Goal: Information Seeking & Learning: Check status

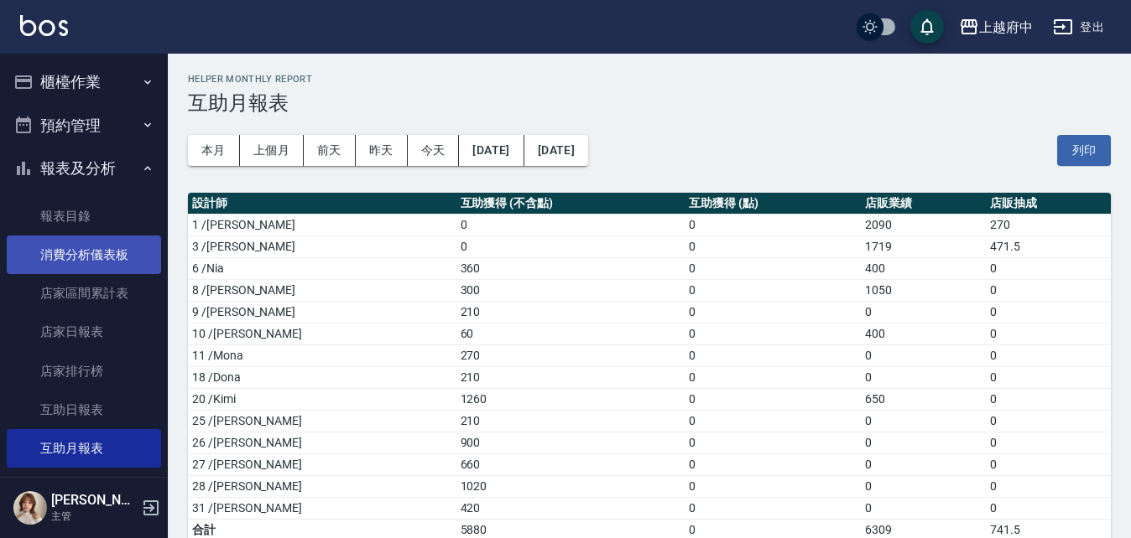
scroll to position [23, 0]
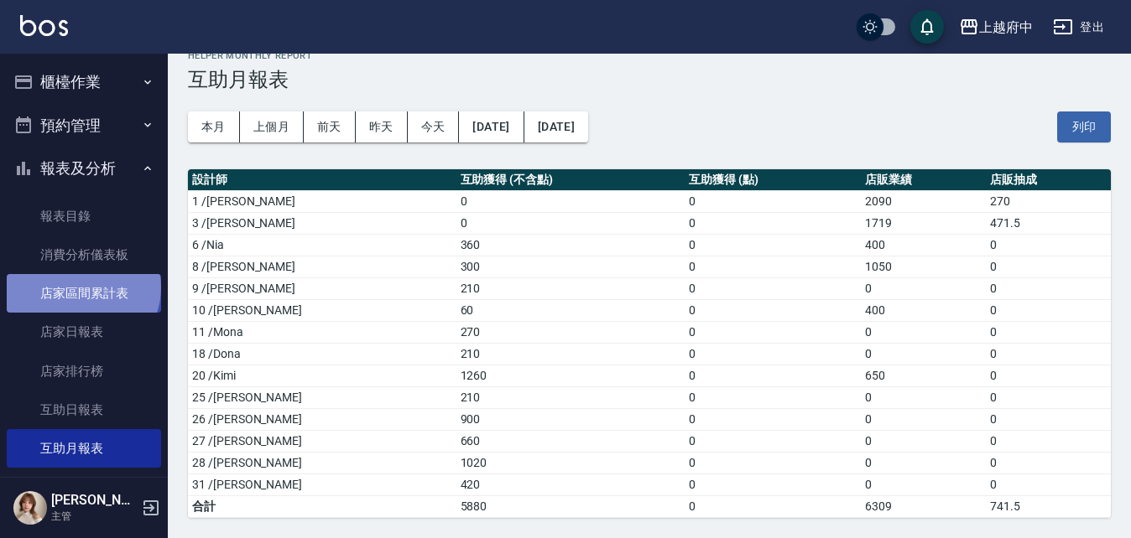
click at [81, 288] on link "店家區間累計表" at bounding box center [84, 293] width 154 height 39
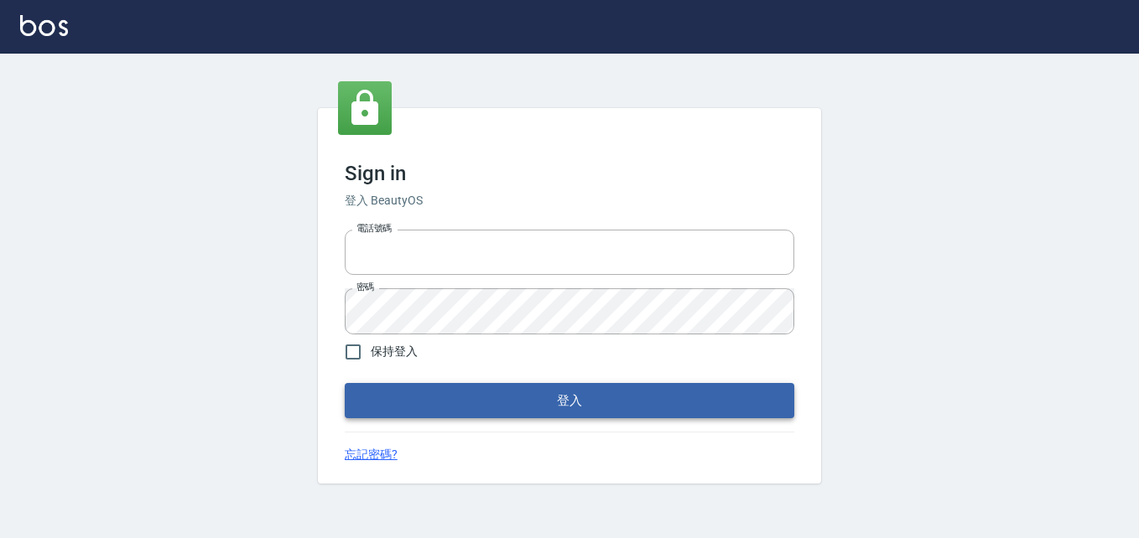
type input "0911903627"
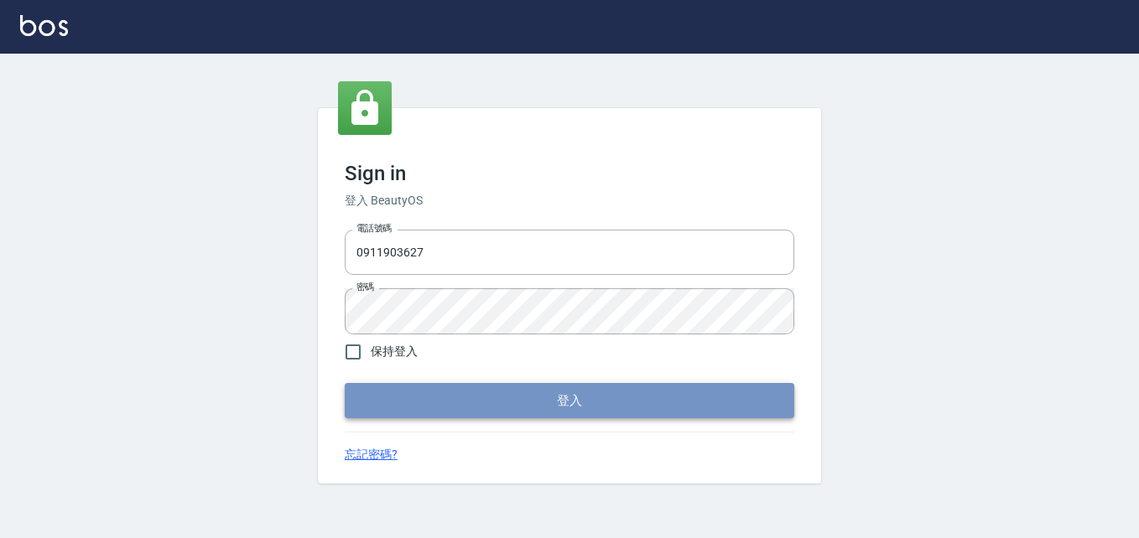
click at [581, 391] on button "登入" at bounding box center [570, 400] width 450 height 35
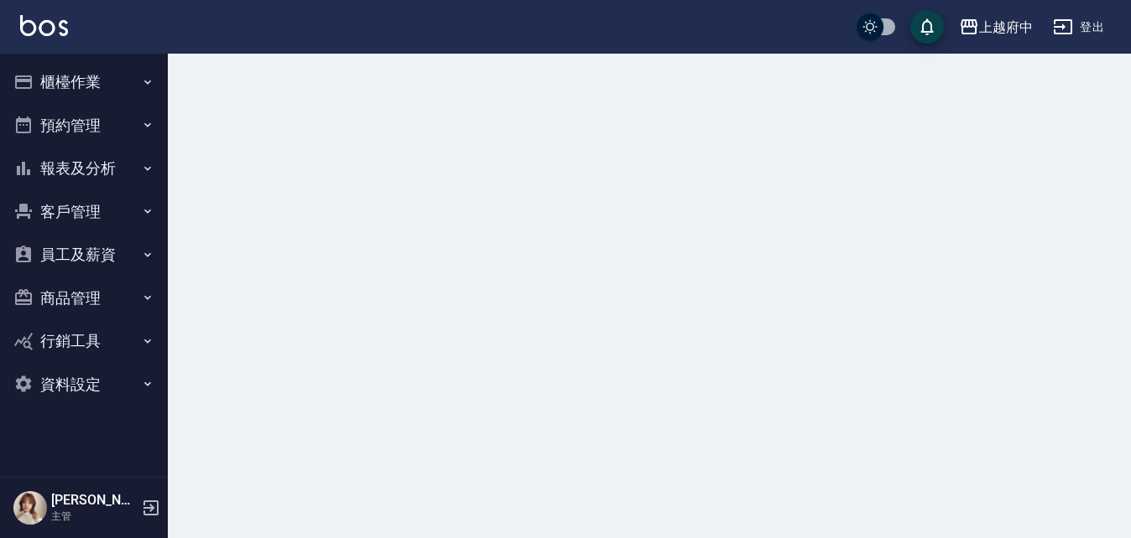
click at [122, 172] on button "報表及分析" at bounding box center [84, 169] width 154 height 44
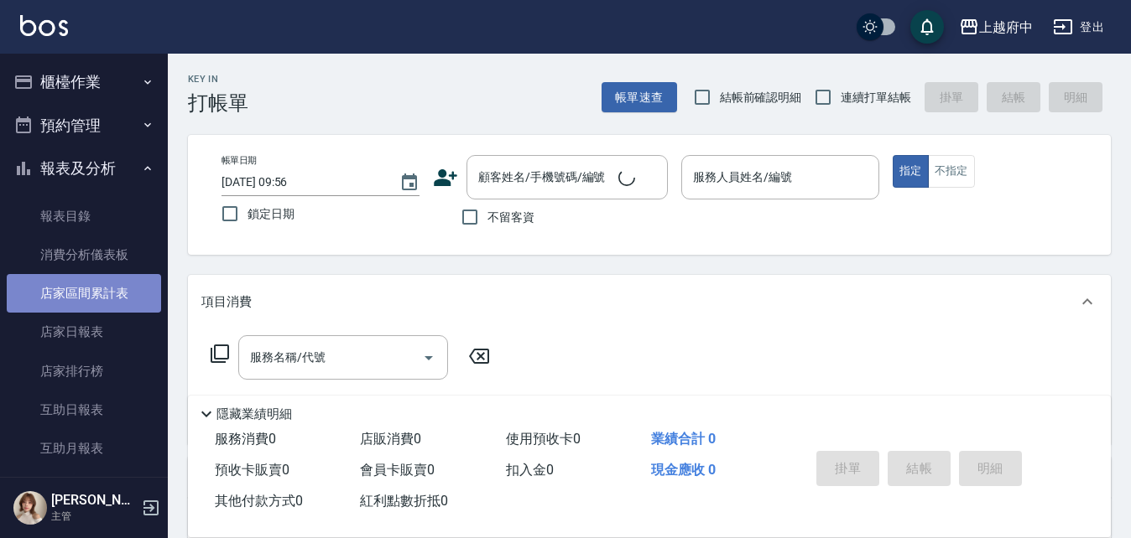
click at [117, 298] on link "店家區間累計表" at bounding box center [84, 293] width 154 height 39
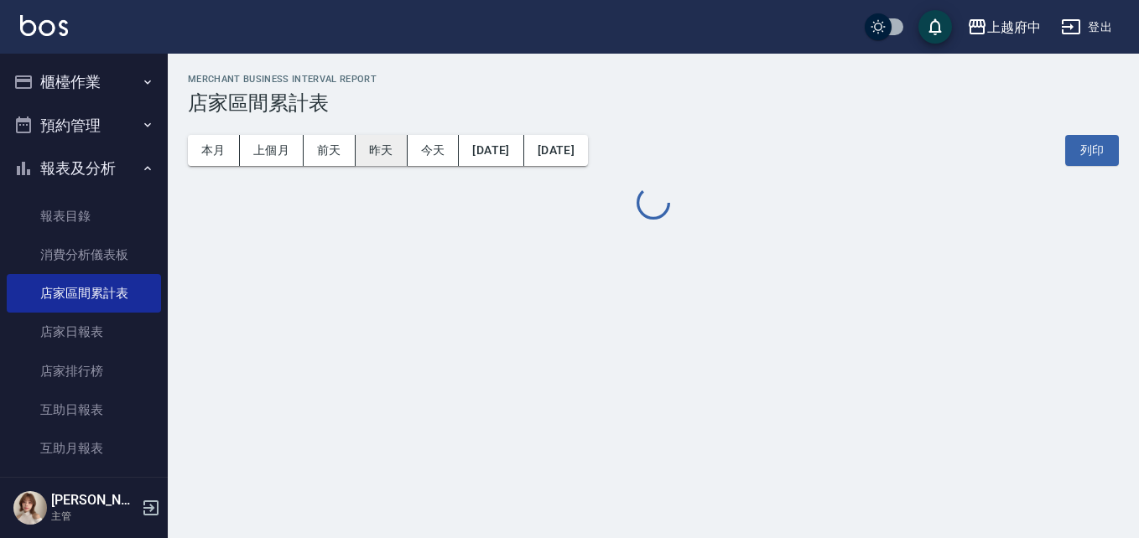
click at [379, 148] on button "昨天" at bounding box center [382, 150] width 52 height 31
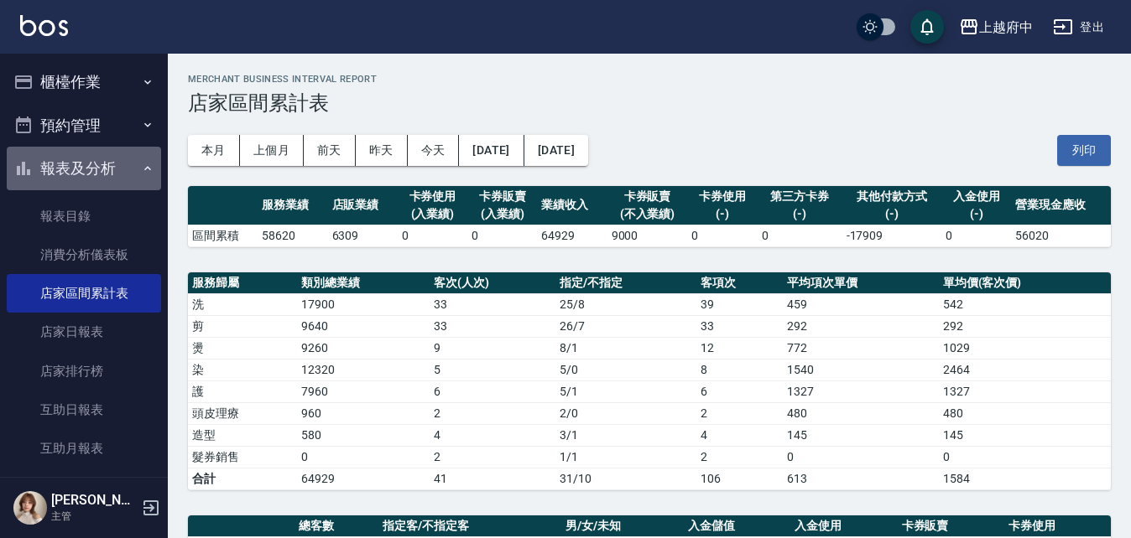
click at [97, 157] on button "報表及分析" at bounding box center [84, 169] width 154 height 44
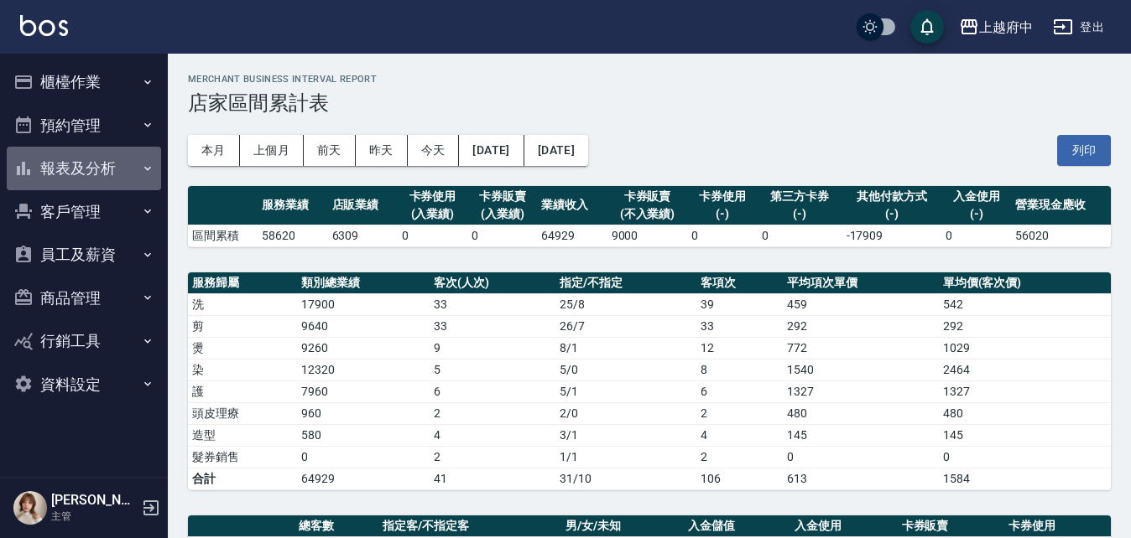
click at [88, 172] on button "報表及分析" at bounding box center [84, 169] width 154 height 44
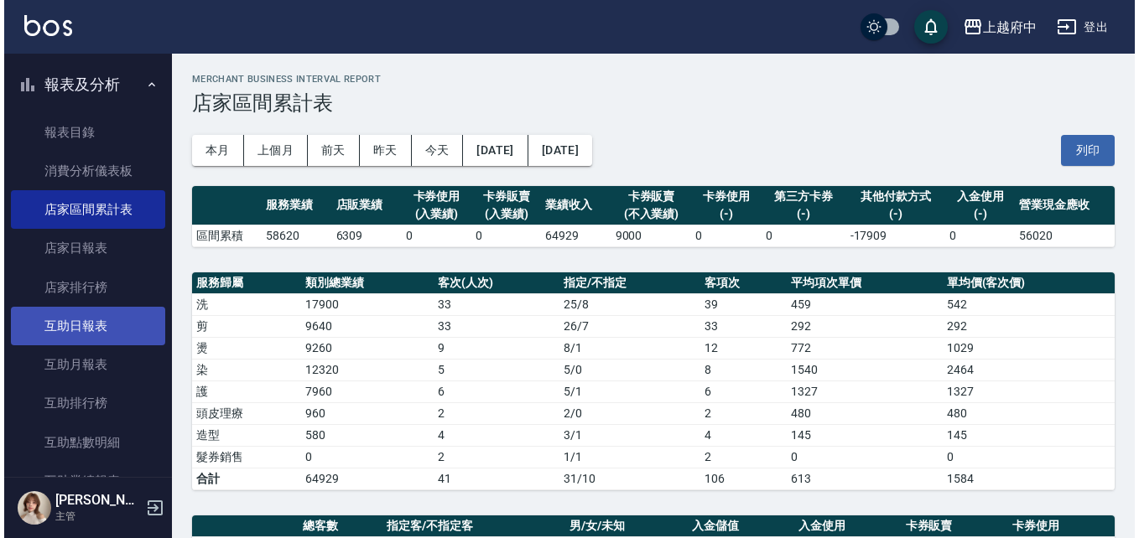
scroll to position [168, 0]
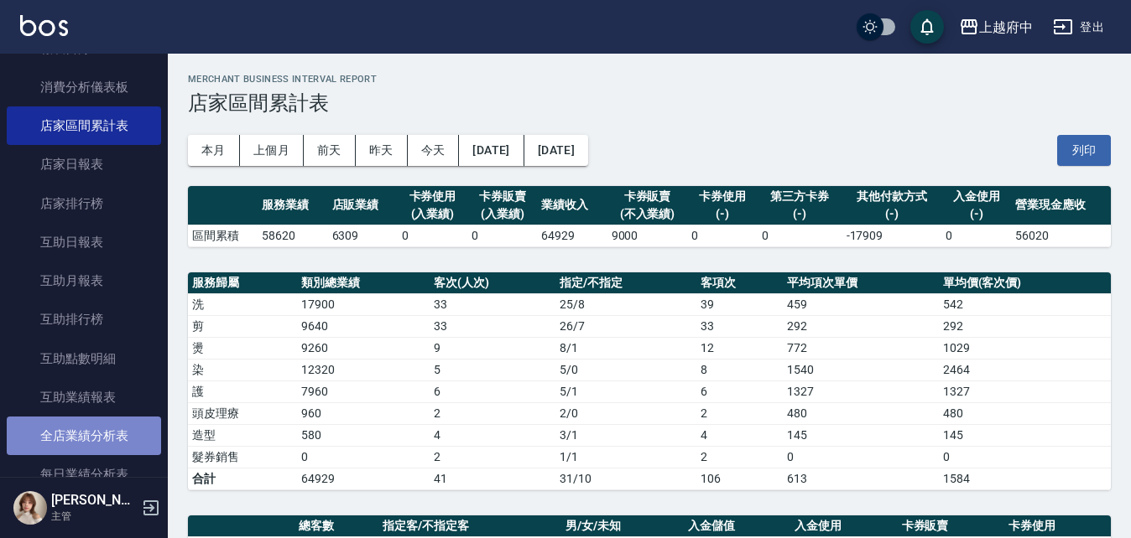
click at [100, 429] on link "全店業績分析表" at bounding box center [84, 436] width 154 height 39
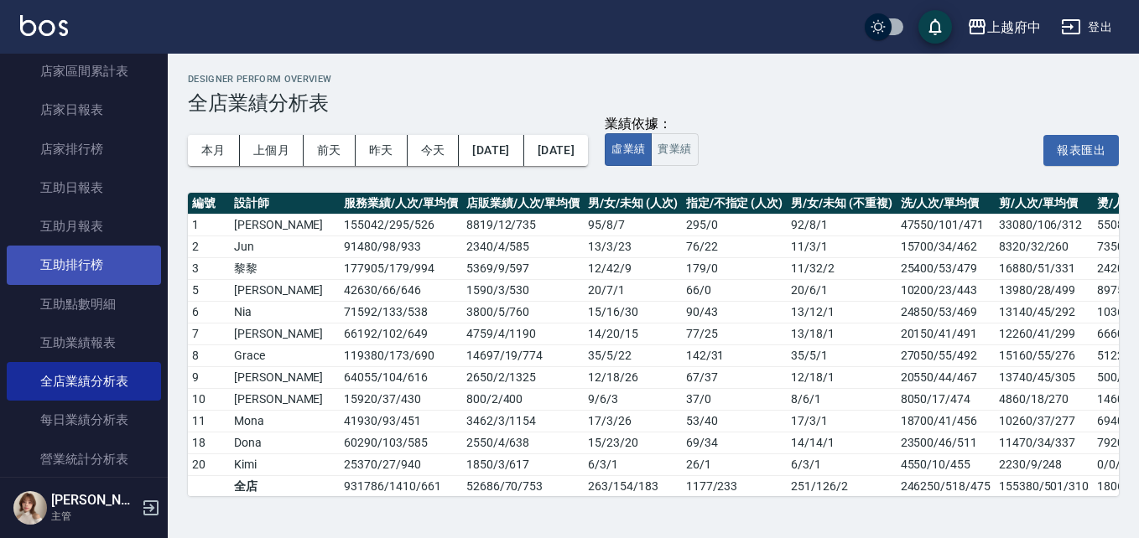
scroll to position [252, 0]
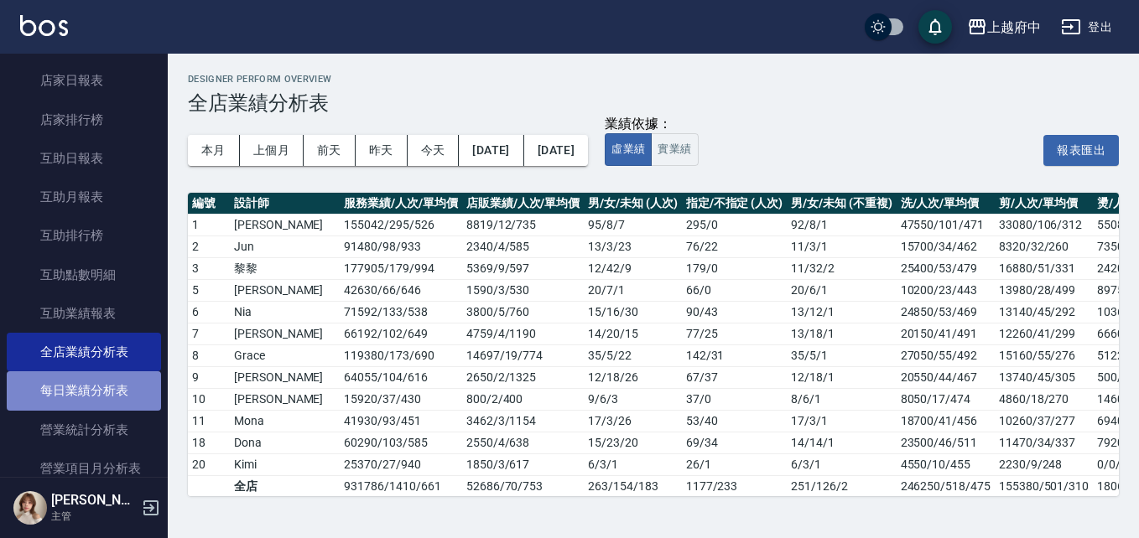
click at [101, 379] on link "每日業績分析表" at bounding box center [84, 391] width 154 height 39
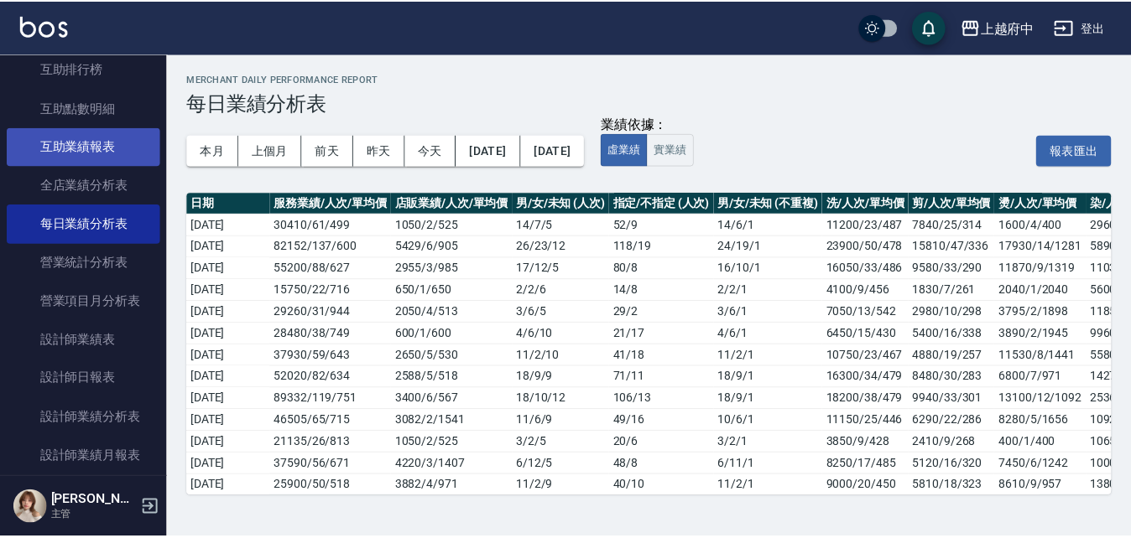
scroll to position [419, 0]
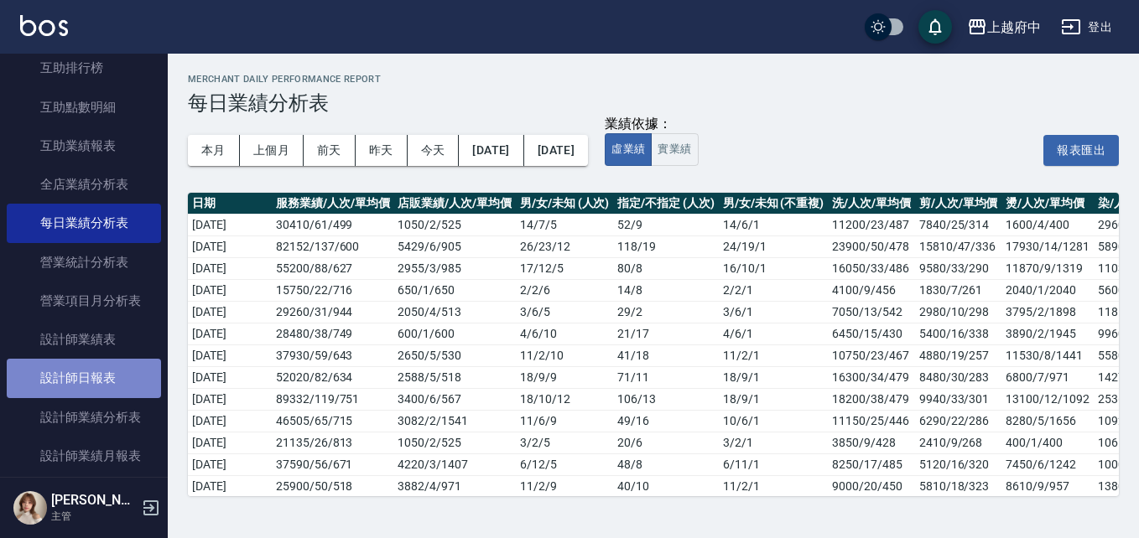
click at [95, 372] on link "設計師日報表" at bounding box center [84, 378] width 154 height 39
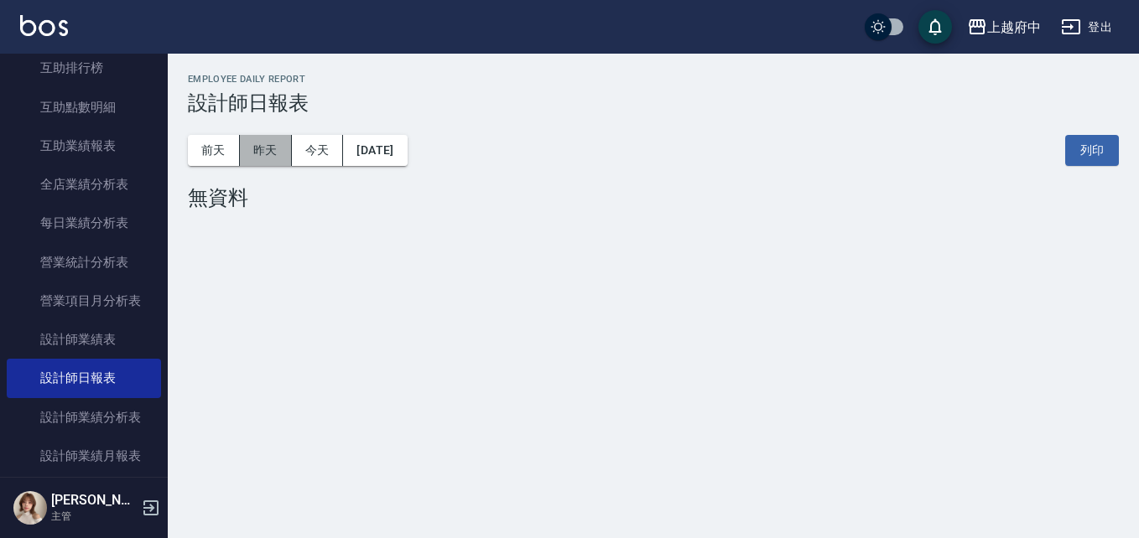
click at [263, 154] on button "昨天" at bounding box center [266, 150] width 52 height 31
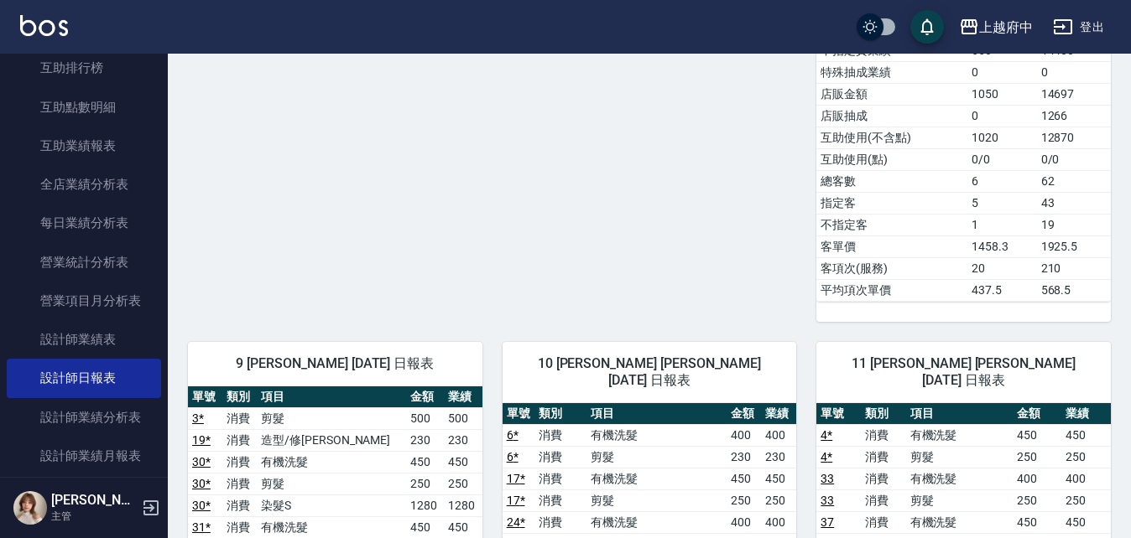
scroll to position [1929, 0]
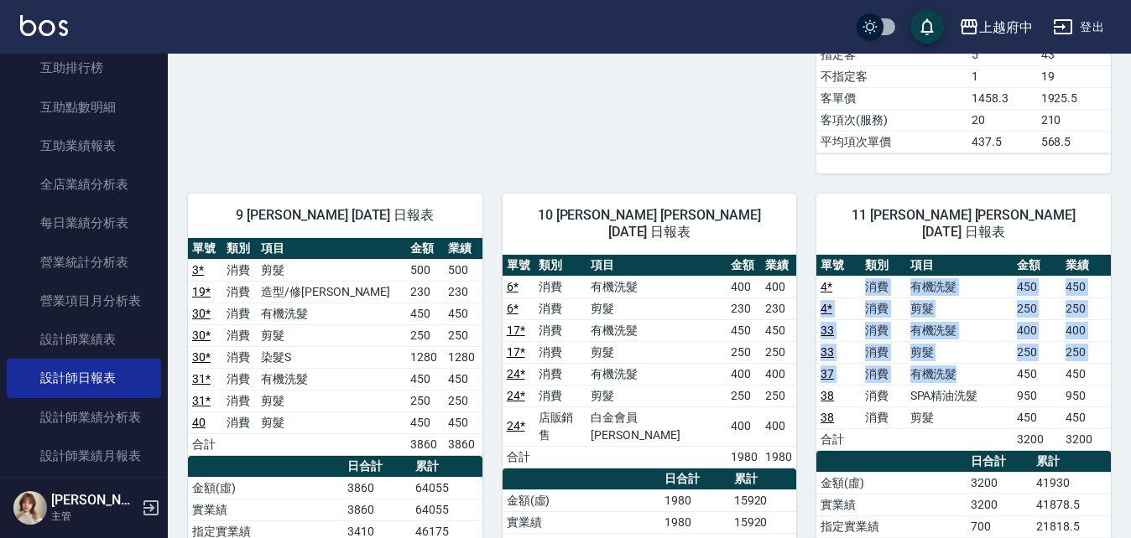
drag, startPoint x: 866, startPoint y: 214, endPoint x: 967, endPoint y: 296, distance: 130.6
click at [967, 296] on tbody "4 * 消費 有機洗髮 450 450 4 * 消費 剪髮 250 250 33 消費 有機洗髮 400 400 33 消費 剪髮 250 250 37 消費…" at bounding box center [963, 363] width 294 height 174
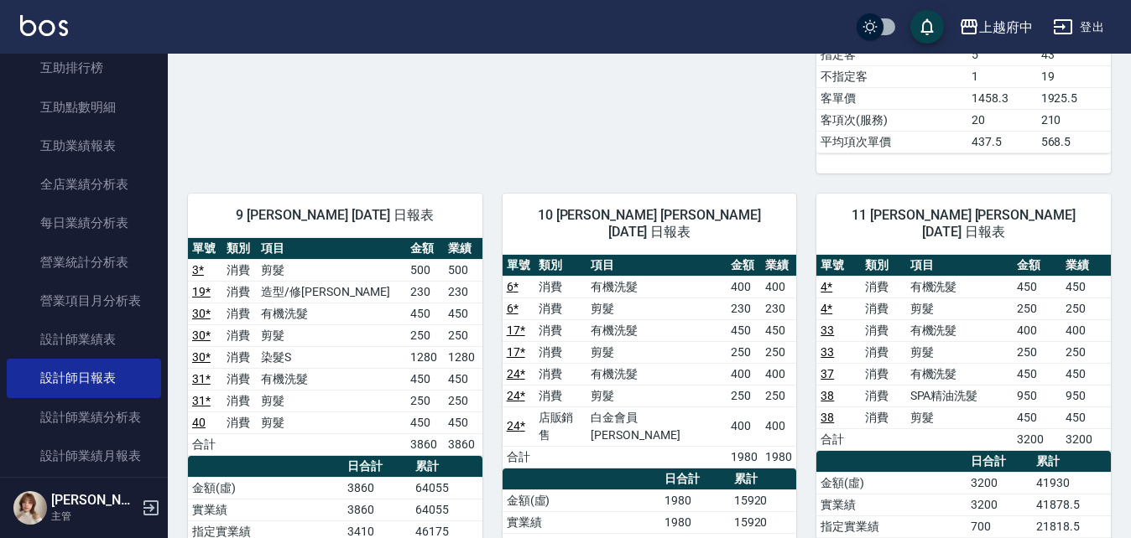
click at [881, 385] on td "消費" at bounding box center [883, 396] width 44 height 22
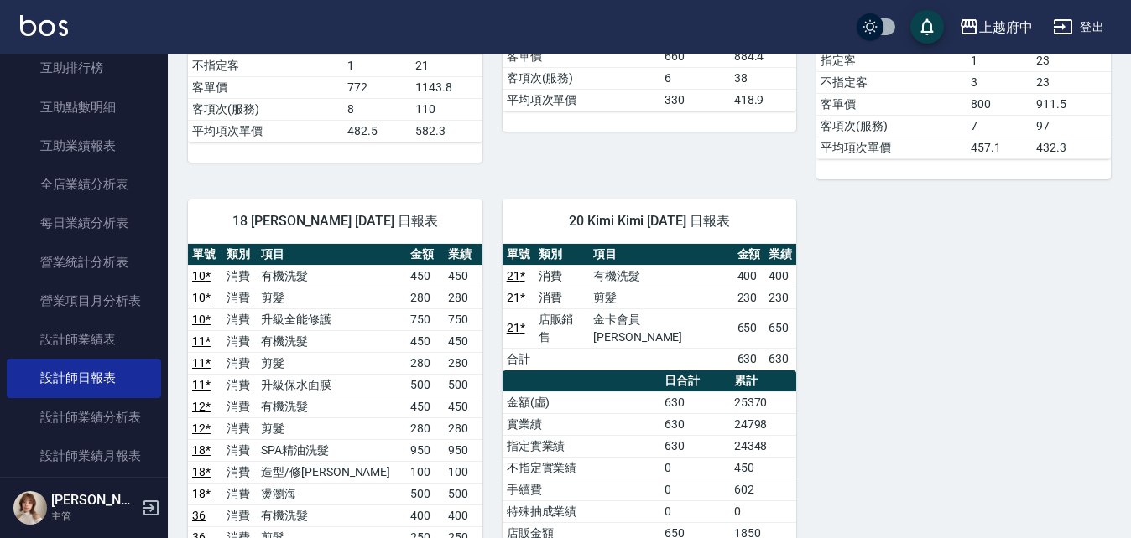
scroll to position [2684, 0]
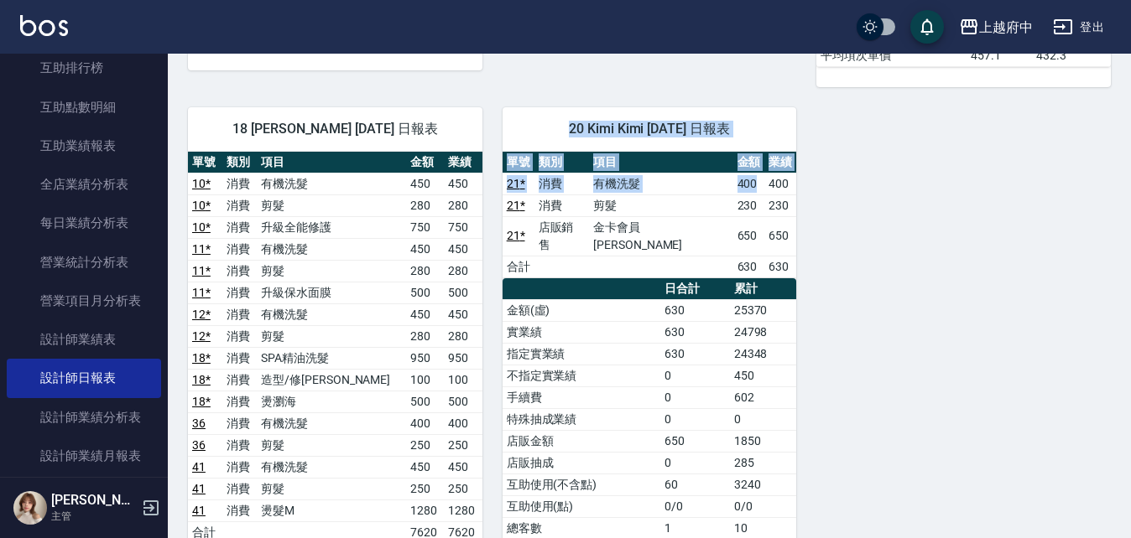
drag, startPoint x: 692, startPoint y: 81, endPoint x: 735, endPoint y: 112, distance: 53.3
click at [735, 112] on div "20 Kimi Kimi 08/22/2025 日報表 單號 類別 項目 金額 業績 21 * 消費 有機洗髮 400 400 21 * 消費 剪髮 230 …" at bounding box center [649, 388] width 294 height 562
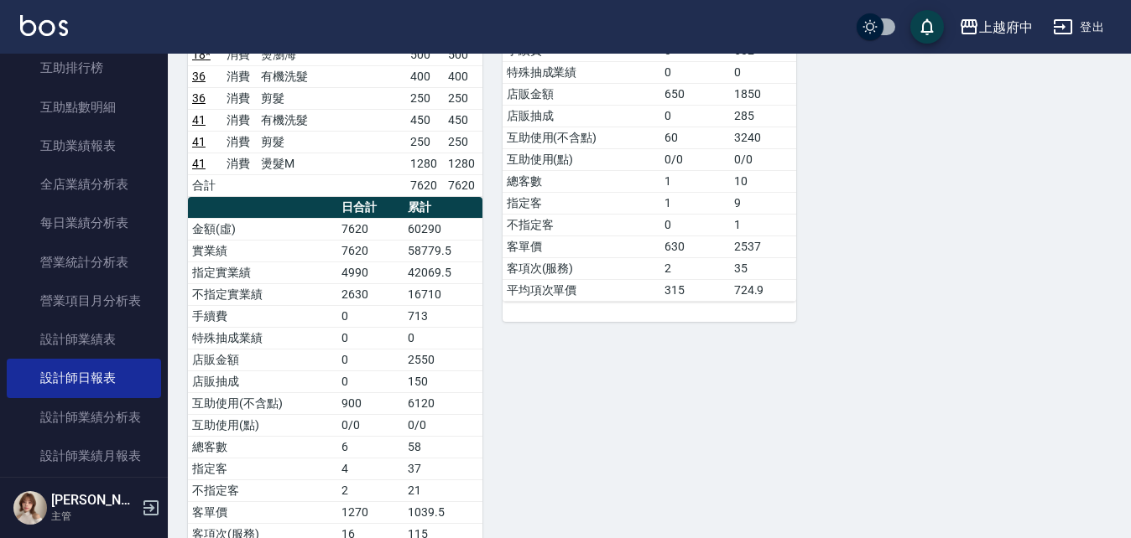
scroll to position [2612, 0]
